Goal: Task Accomplishment & Management: Manage account settings

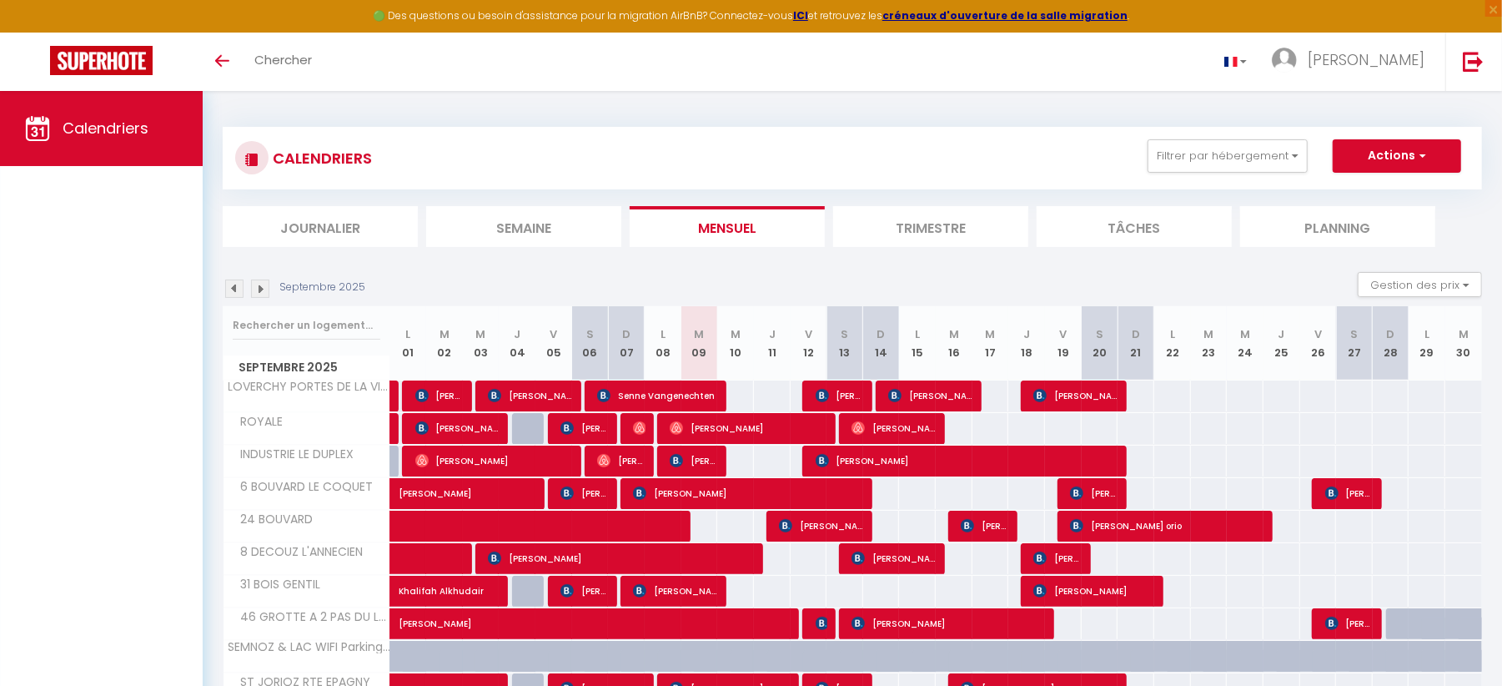
scroll to position [92, 0]
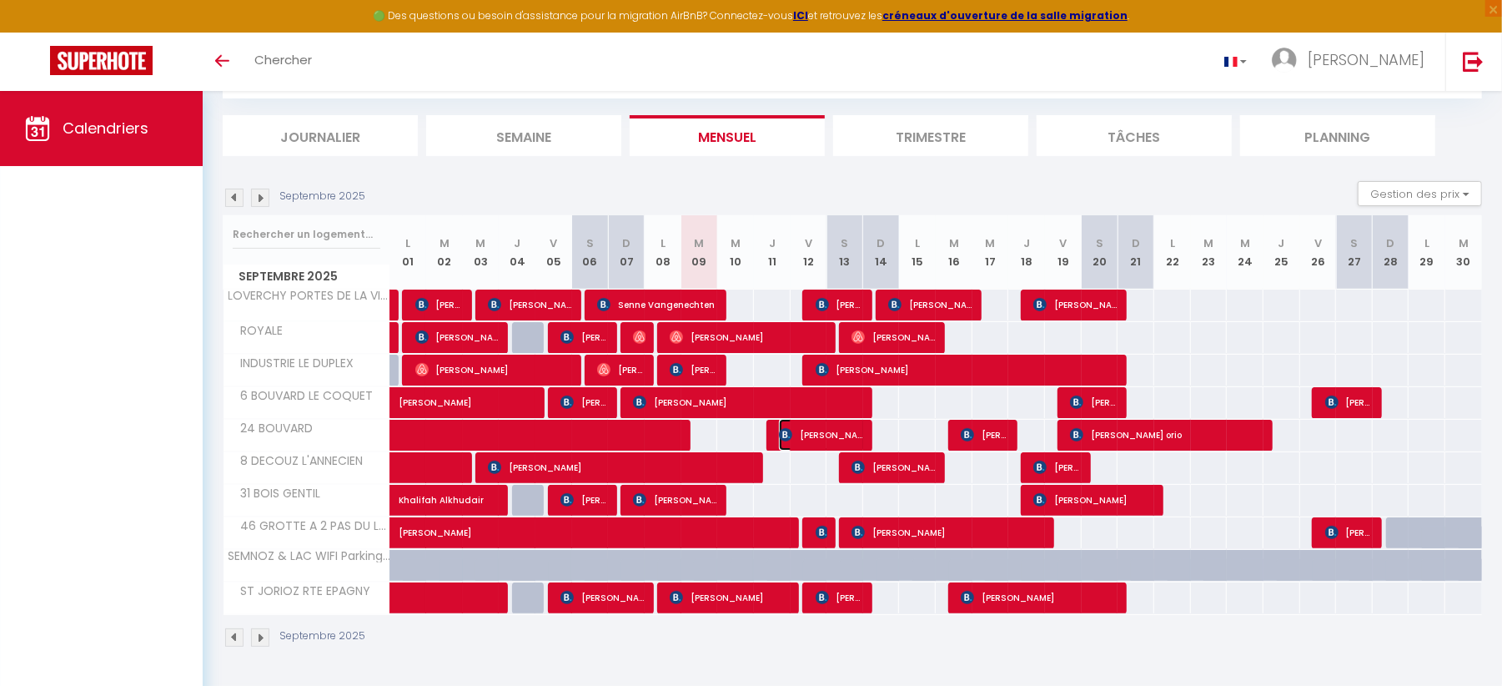
click at [779, 431] on img at bounding box center [785, 434] width 13 height 13
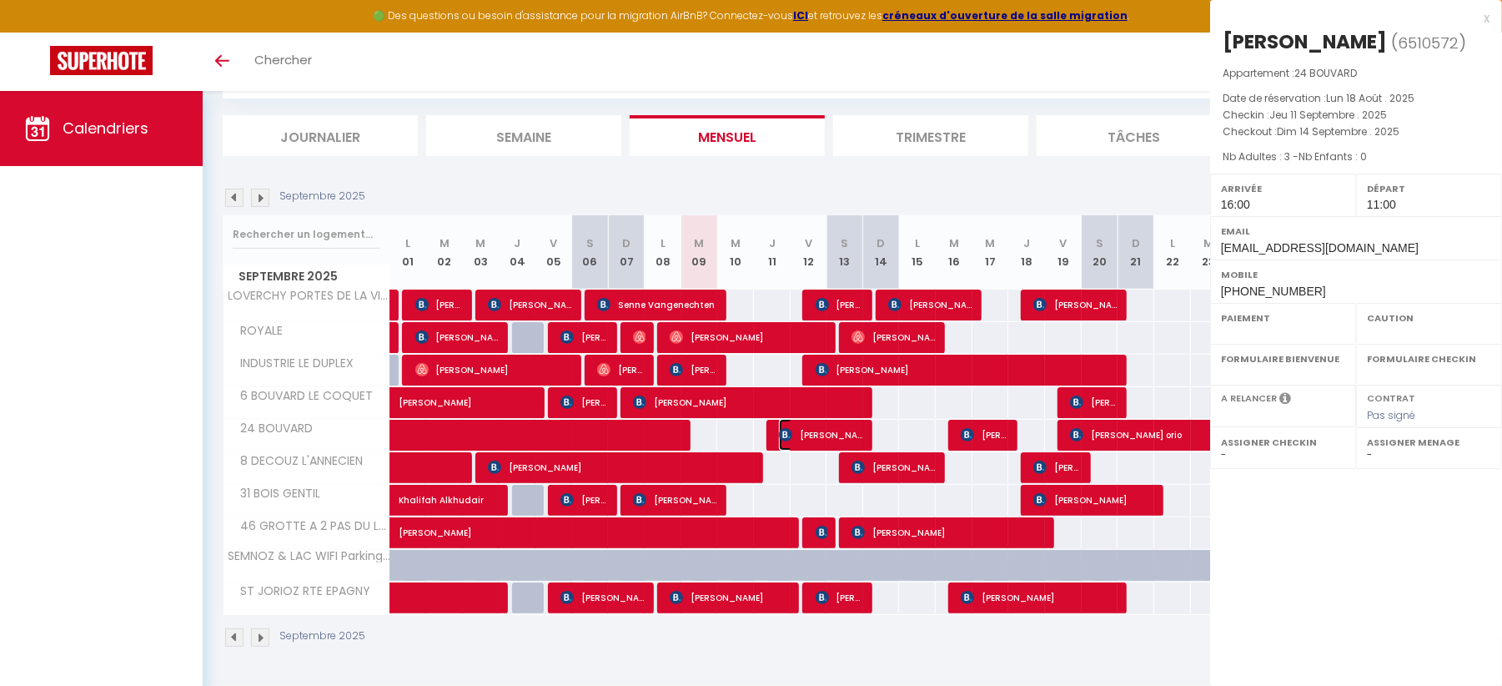
select select "OK"
select select "KO"
select select "1"
select select "0"
select select "1"
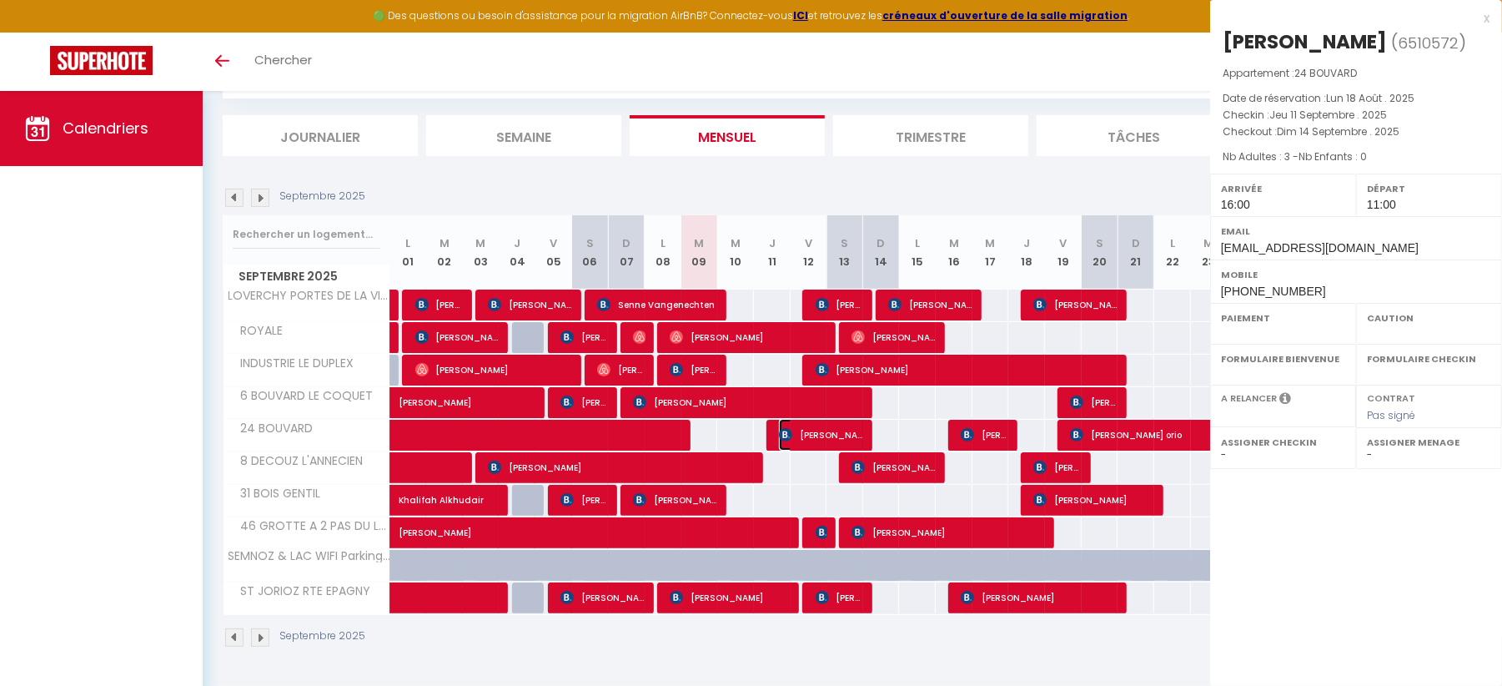
select select
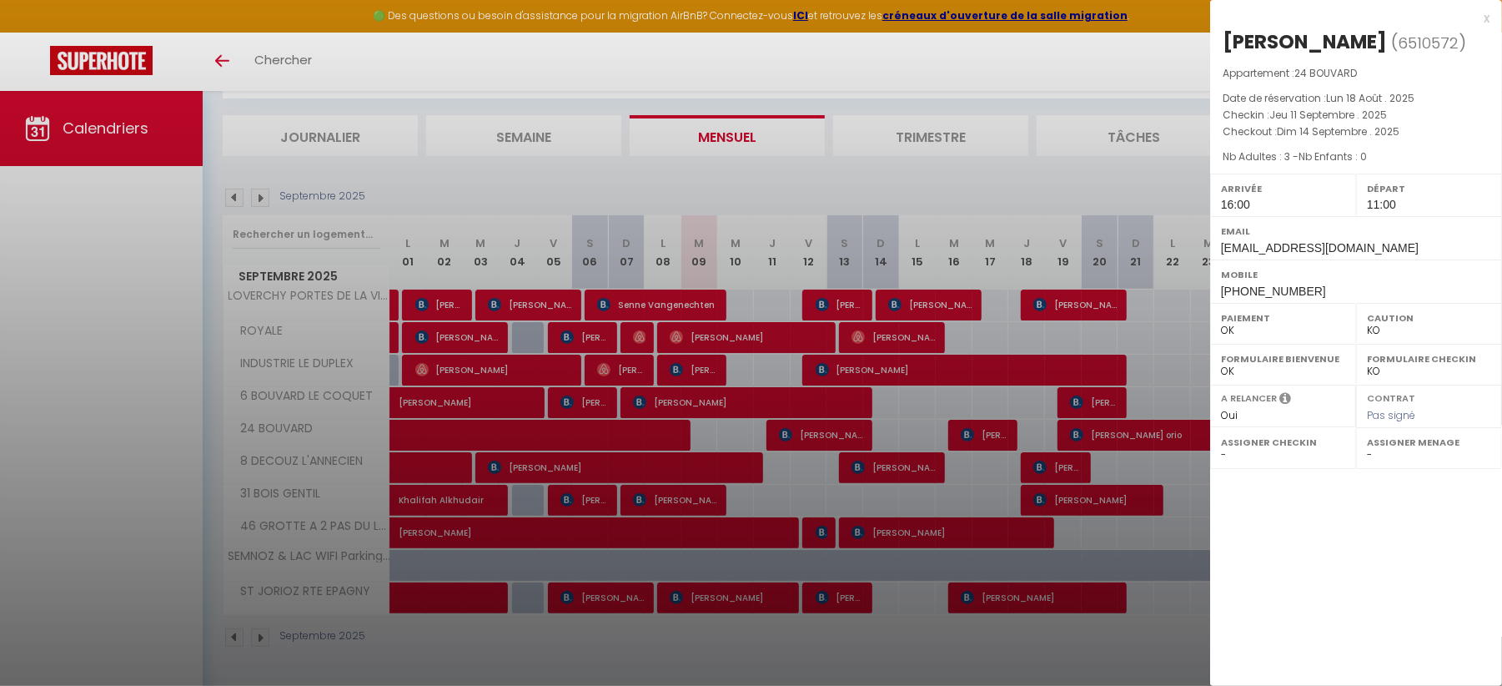
click at [671, 461] on div at bounding box center [751, 343] width 1502 height 686
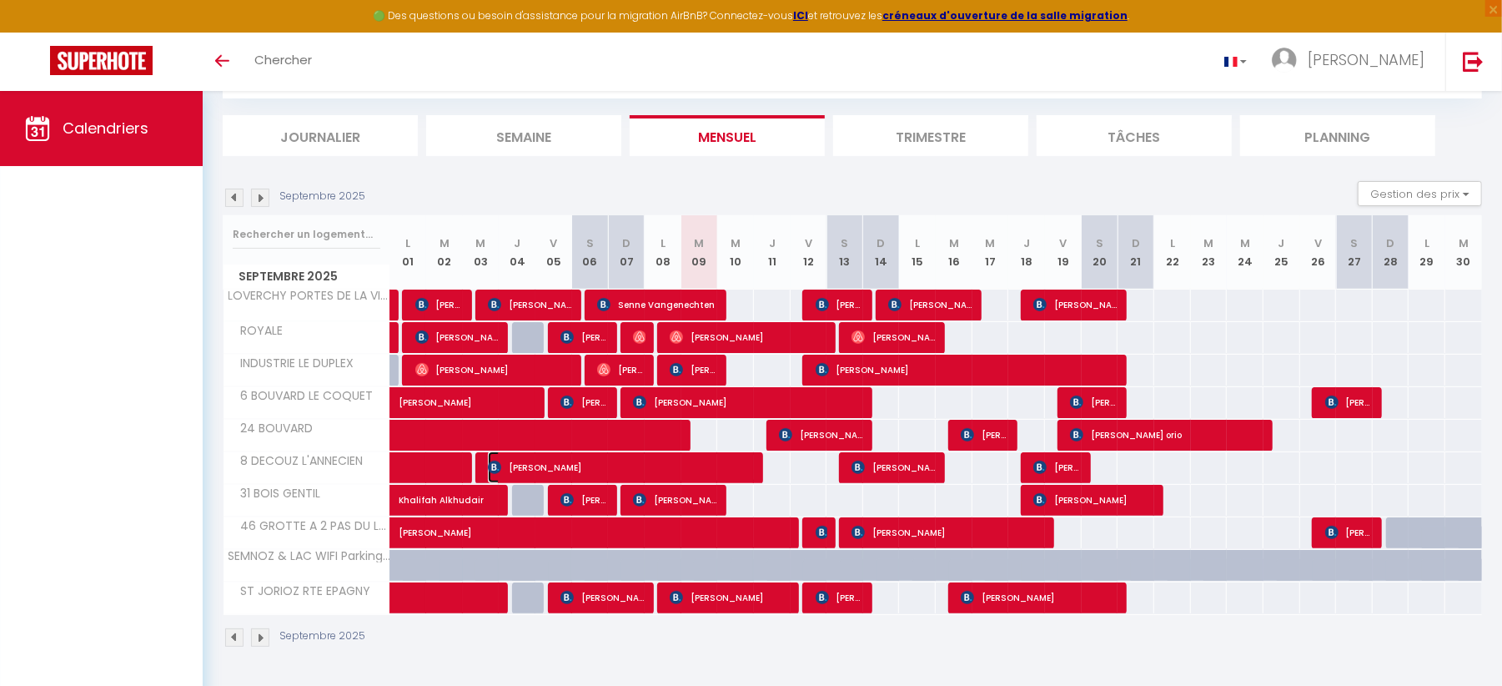
click at [625, 467] on span "[PERSON_NAME]" at bounding box center [622, 467] width 269 height 32
